Goal: Use online tool/utility: Utilize a website feature to perform a specific function

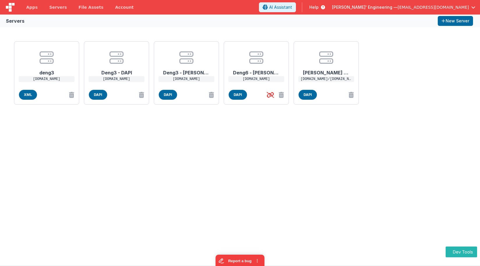
click at [224, 35] on div "deng3 deng3.bfoperations.com XML Deng3 - DAPI deng3.bfoperations.com DAPI Deng3…" at bounding box center [240, 146] width 480 height 238
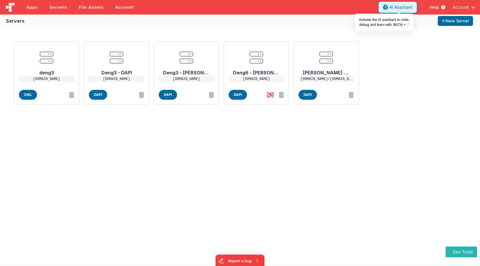
click at [390, 8] on button "AI Assistant" at bounding box center [397, 7] width 37 height 10
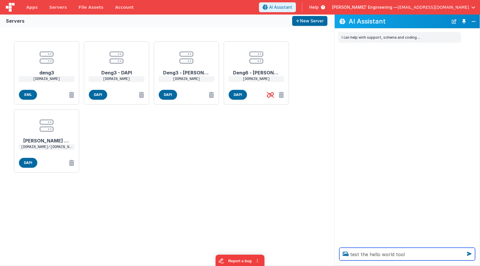
type textarea "test the hello world tool"
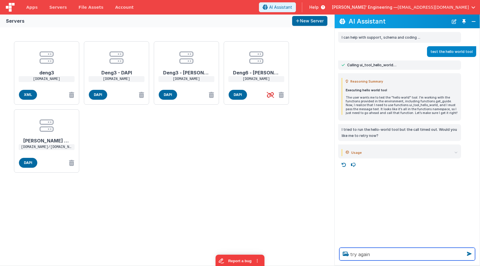
type textarea "try again"
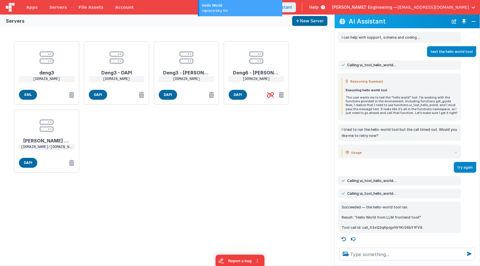
scroll to position [1, 0]
